Goal: Find specific page/section: Find specific page/section

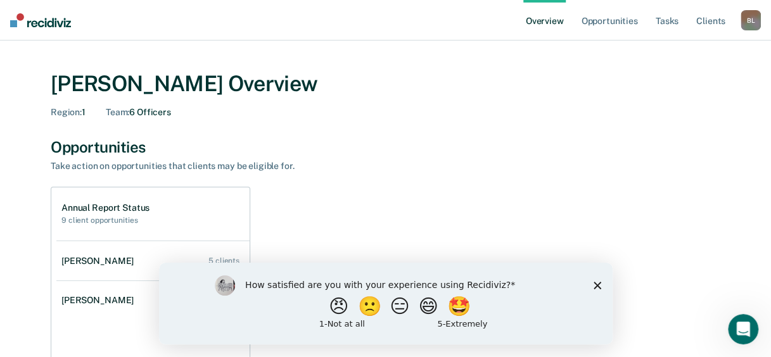
click at [596, 286] on polygon "Close survey" at bounding box center [597, 285] width 8 height 8
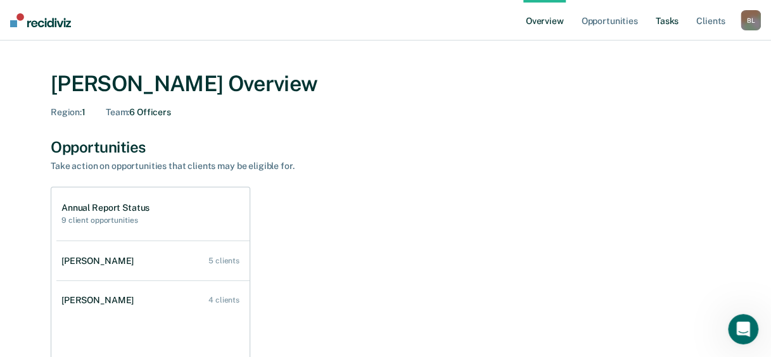
click at [661, 24] on link "Tasks" at bounding box center [667, 20] width 28 height 41
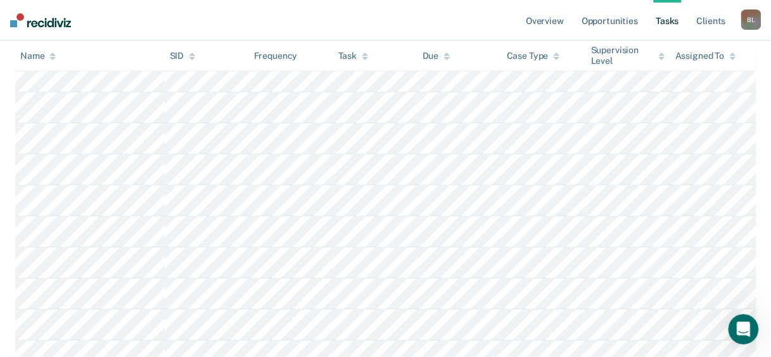
scroll to position [3674, 0]
